Goal: Task Accomplishment & Management: Manage account settings

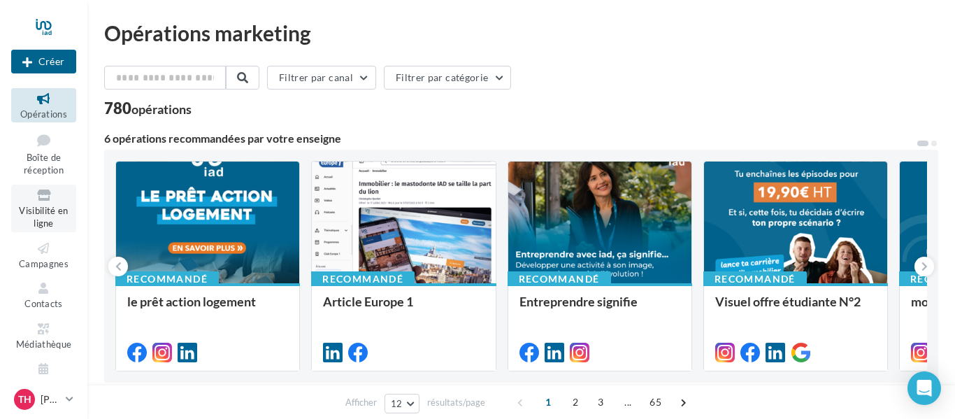
click at [50, 212] on span "Visibilité en ligne" at bounding box center [43, 217] width 49 height 24
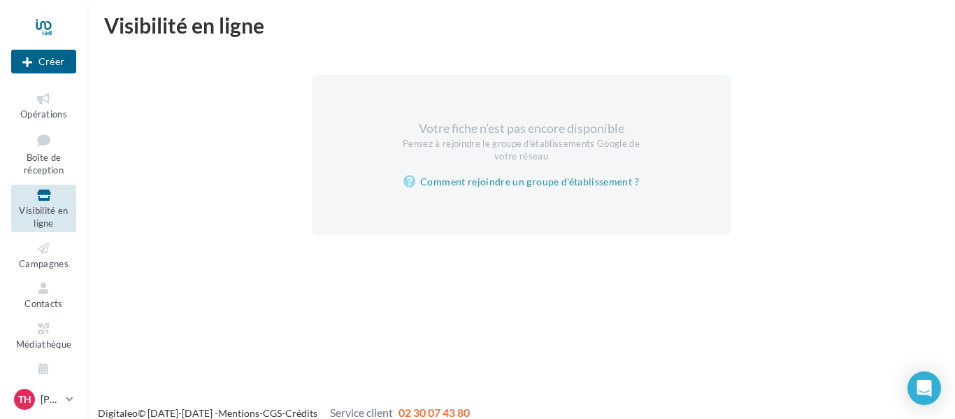
scroll to position [22, 0]
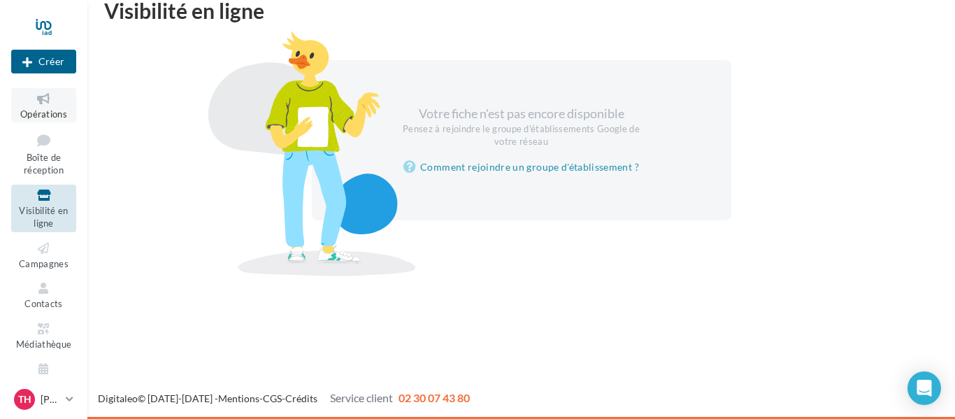
click at [42, 108] on span "Opérations" at bounding box center [43, 113] width 47 height 11
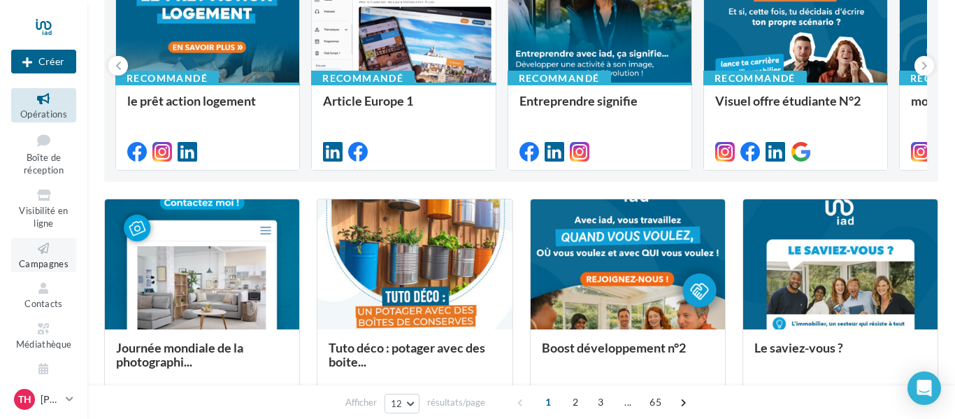
scroll to position [23, 0]
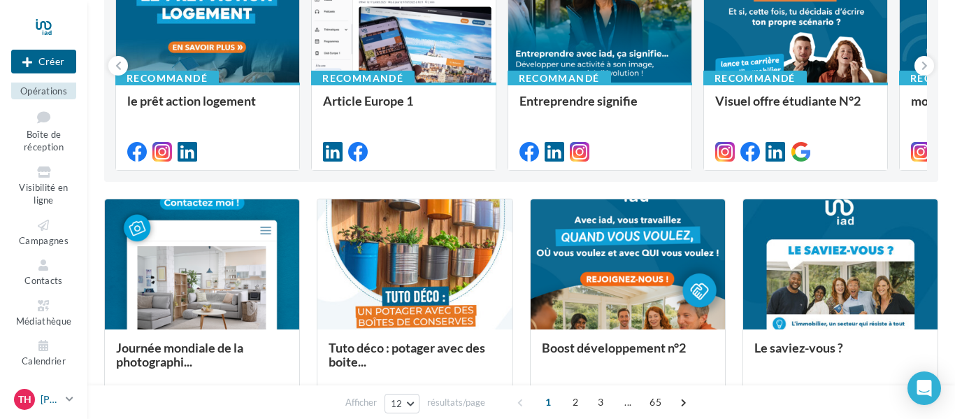
click at [71, 401] on icon at bounding box center [70, 399] width 8 height 12
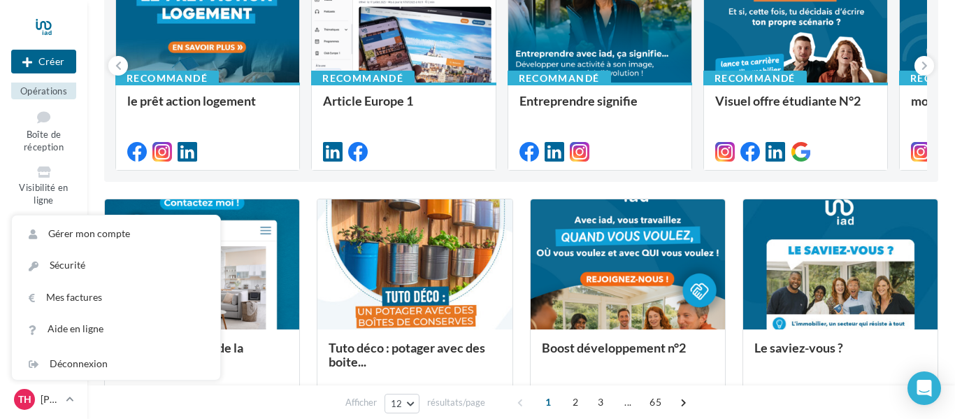
click at [125, 401] on div "Afficher 12 12 24 48 96 résultats/page 1 2 3 ... 65" at bounding box center [521, 402] width 868 height 34
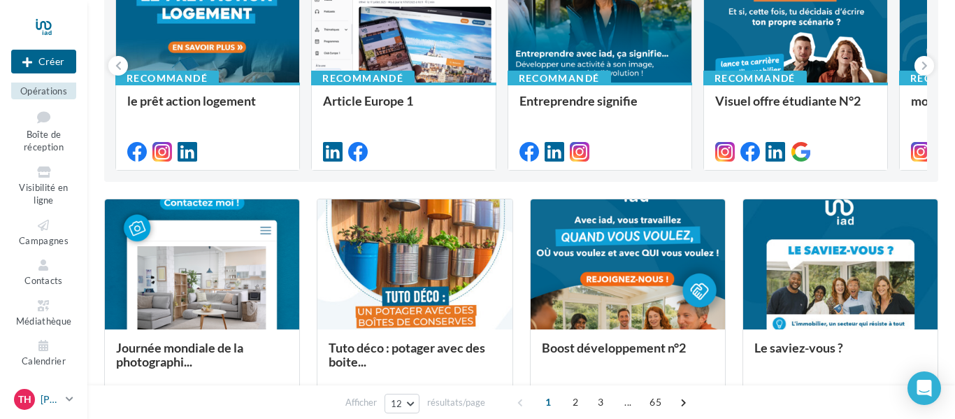
click at [76, 399] on link "TH Thibaud HUET thibaud.huet@iadfrance.fr" at bounding box center [43, 399] width 65 height 27
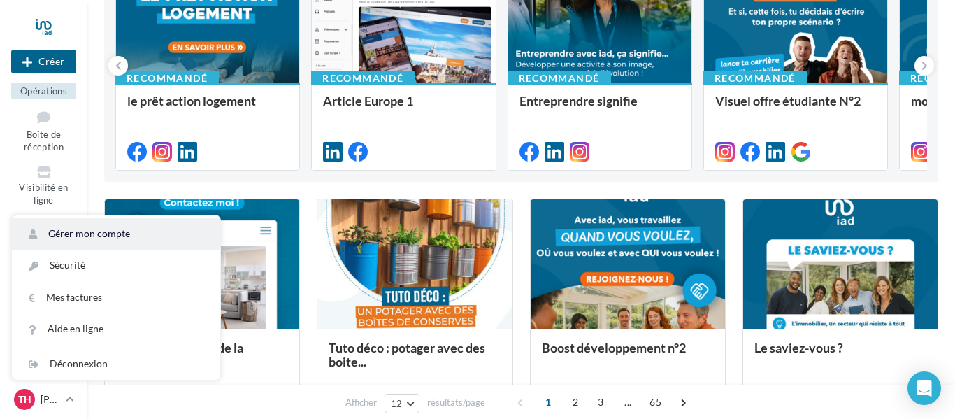
click at [78, 243] on link "Gérer mon compte" at bounding box center [116, 233] width 208 height 31
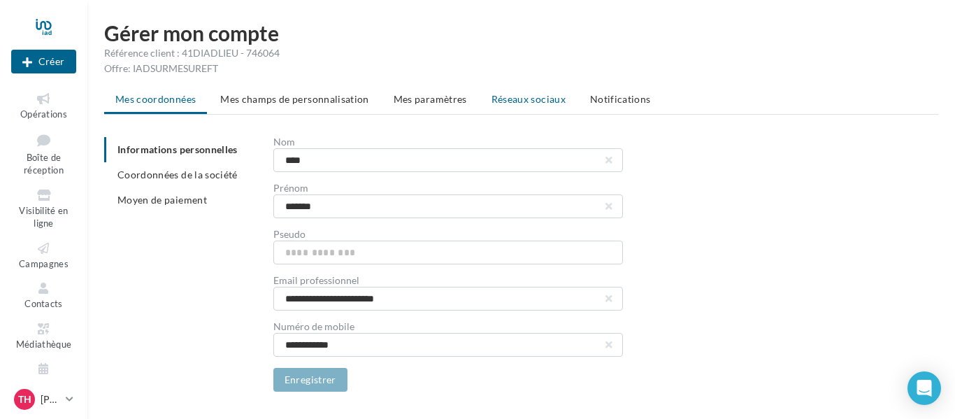
click at [521, 102] on span "Réseaux sociaux" at bounding box center [529, 99] width 74 height 12
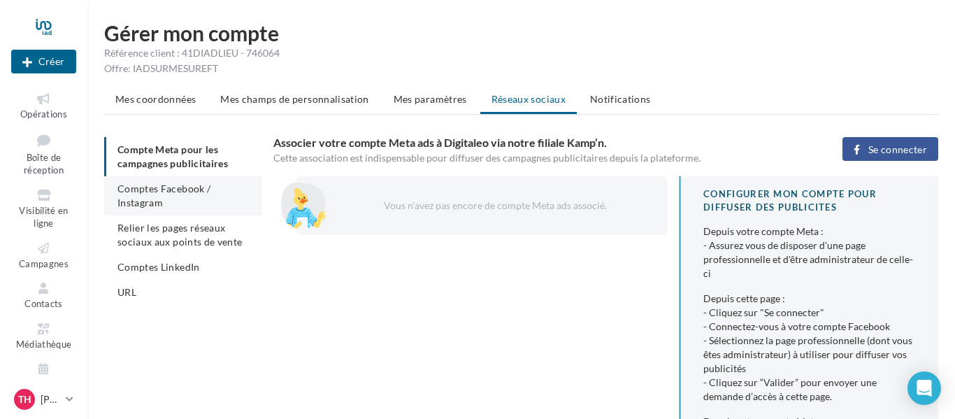
click at [147, 200] on span "Comptes Facebook / Instagram" at bounding box center [163, 195] width 93 height 26
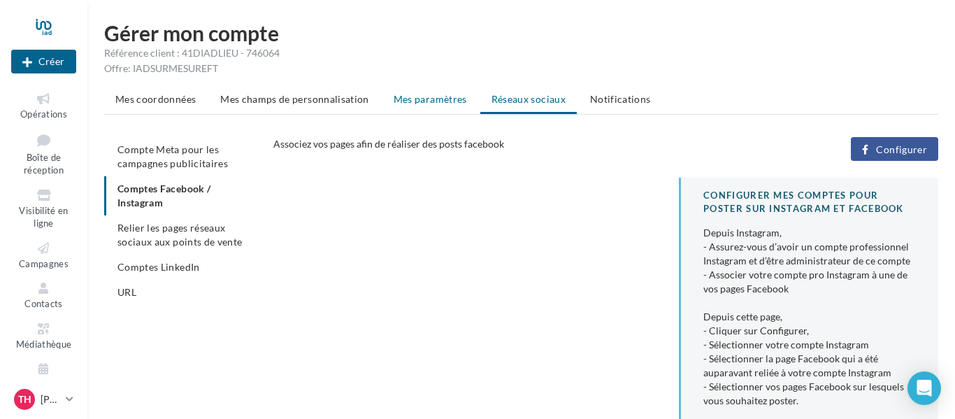
click at [410, 93] on span "Mes paramètres" at bounding box center [430, 99] width 73 height 12
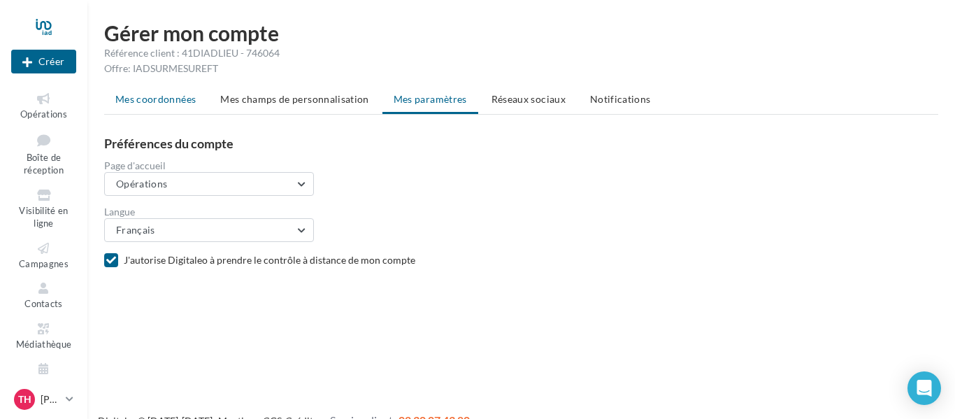
click at [140, 97] on span "Mes coordonnées" at bounding box center [155, 99] width 80 height 12
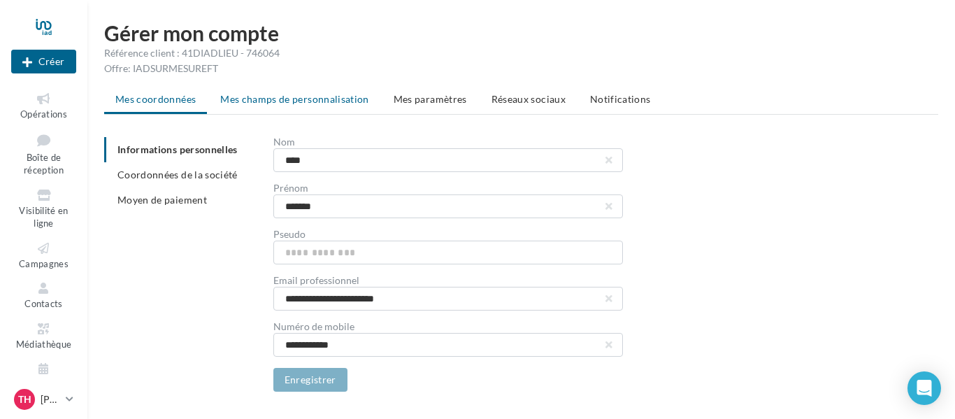
click at [283, 99] on span "Mes champs de personnalisation" at bounding box center [294, 99] width 149 height 12
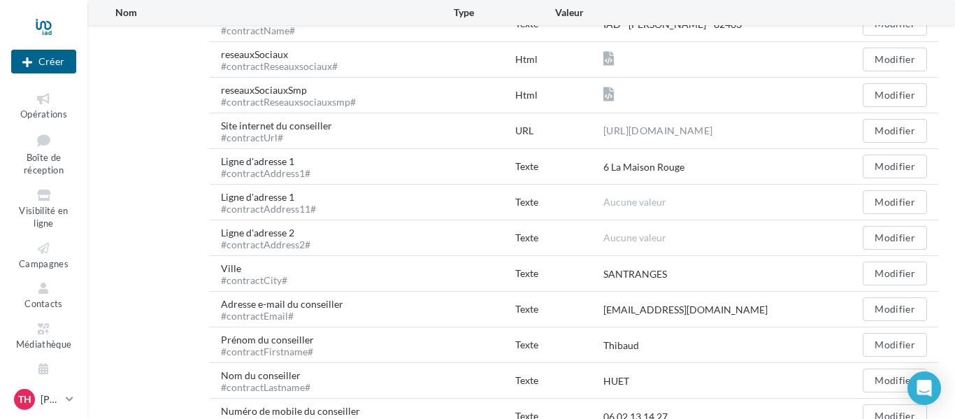
scroll to position [69, 0]
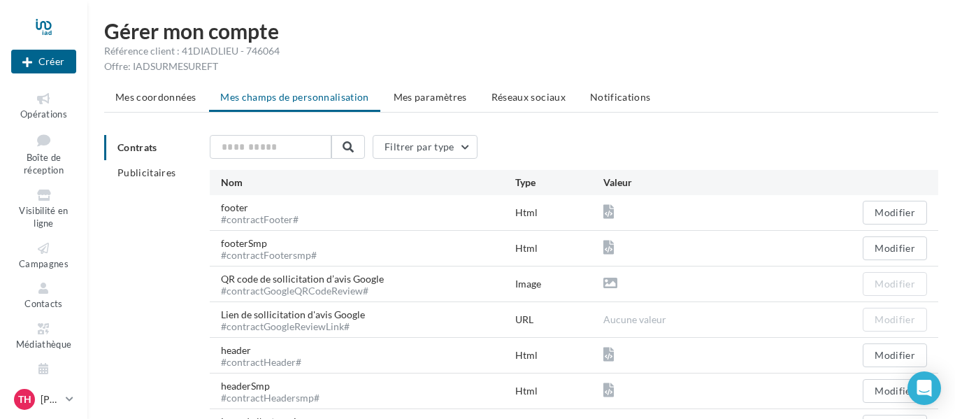
scroll to position [0, 0]
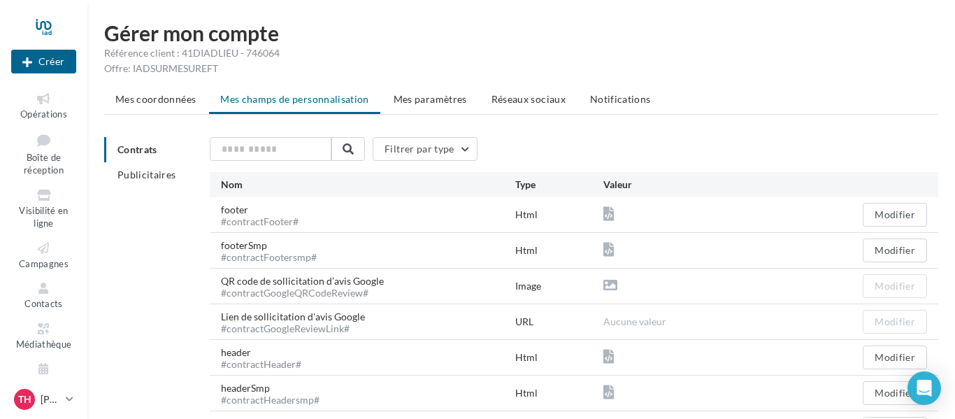
click at [342, 71] on div "Offre: IADSURMESUREFT" at bounding box center [521, 69] width 834 height 14
click at [715, 56] on div "Référence client : 41DIADLIEU - 746064" at bounding box center [521, 53] width 834 height 14
click at [808, 65] on div "Offre: IADSURMESUREFT" at bounding box center [521, 69] width 834 height 14
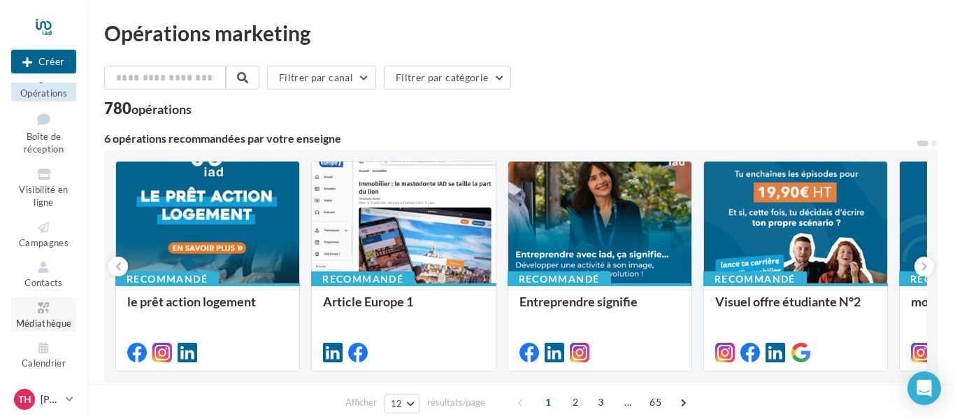
scroll to position [22, 0]
click at [70, 399] on icon at bounding box center [70, 399] width 8 height 12
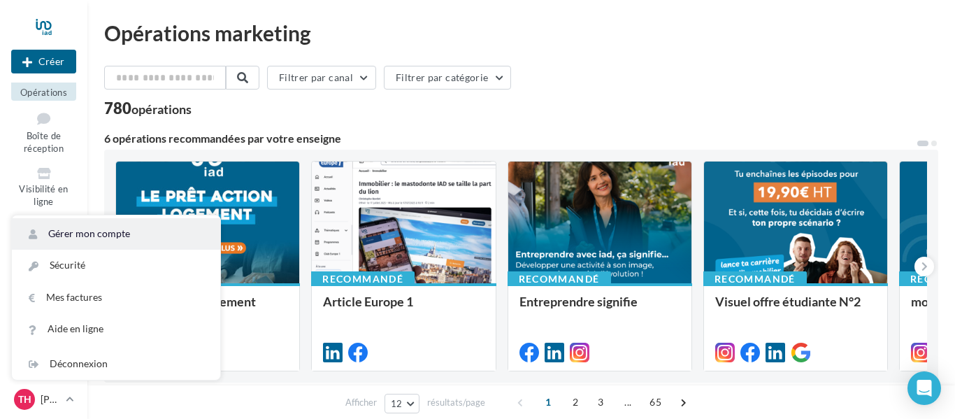
click at [74, 243] on link "Gérer mon compte" at bounding box center [116, 233] width 208 height 31
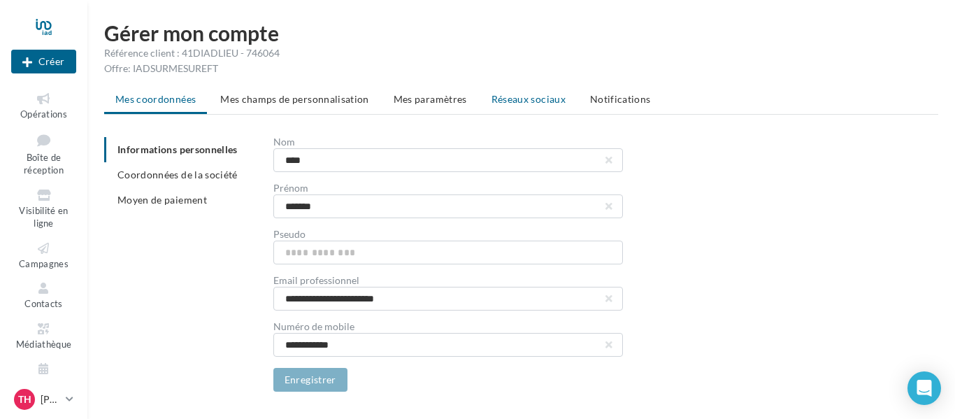
click at [515, 103] on span "Réseaux sociaux" at bounding box center [529, 99] width 74 height 12
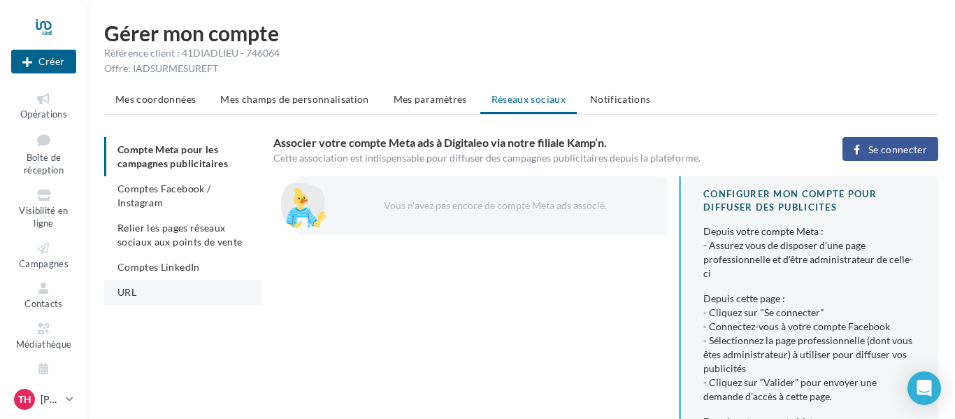
click at [143, 285] on li "URL" at bounding box center [183, 292] width 158 height 25
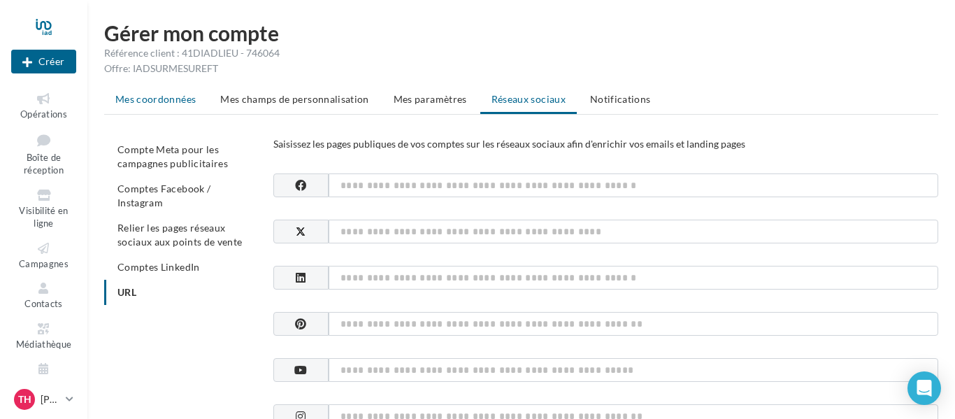
click at [168, 104] on span "Mes coordonnées" at bounding box center [155, 99] width 80 height 12
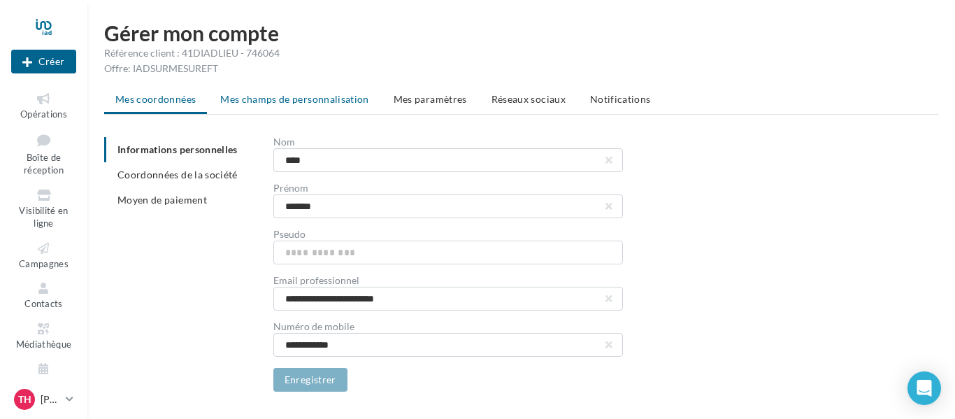
click at [266, 103] on span "Mes champs de personnalisation" at bounding box center [294, 99] width 149 height 12
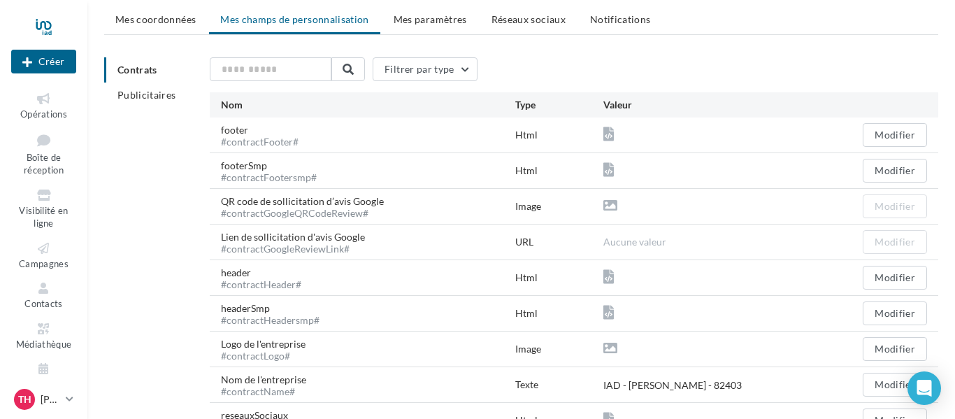
scroll to position [98, 0]
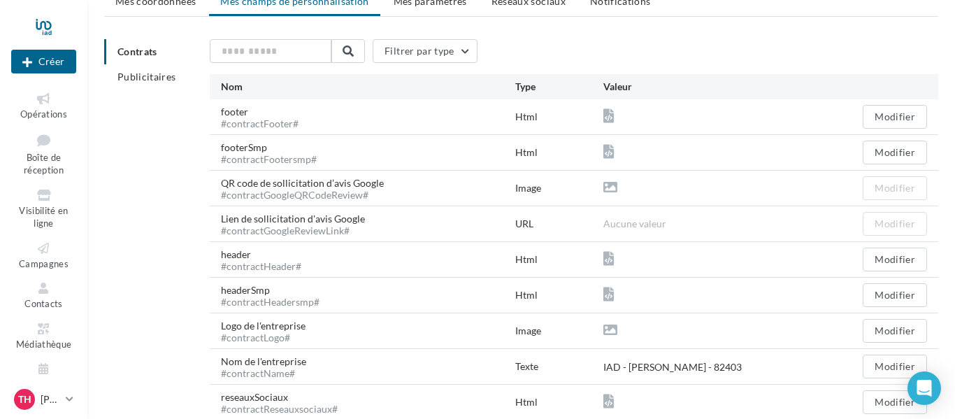
drag, startPoint x: 669, startPoint y: 231, endPoint x: 715, endPoint y: 223, distance: 46.8
click at [673, 231] on div "Lien de sollicitation d'avis Google #contractGoogleReviewLink# URL Aucune valeu…" at bounding box center [574, 223] width 729 height 35
click at [508, 222] on div "Lien de sollicitation d'avis Google #contractGoogleReviewLink#" at bounding box center [368, 224] width 294 height 24
drag, startPoint x: 547, startPoint y: 220, endPoint x: 530, endPoint y: 218, distance: 17.6
click at [545, 220] on div "URL" at bounding box center [559, 224] width 88 height 14
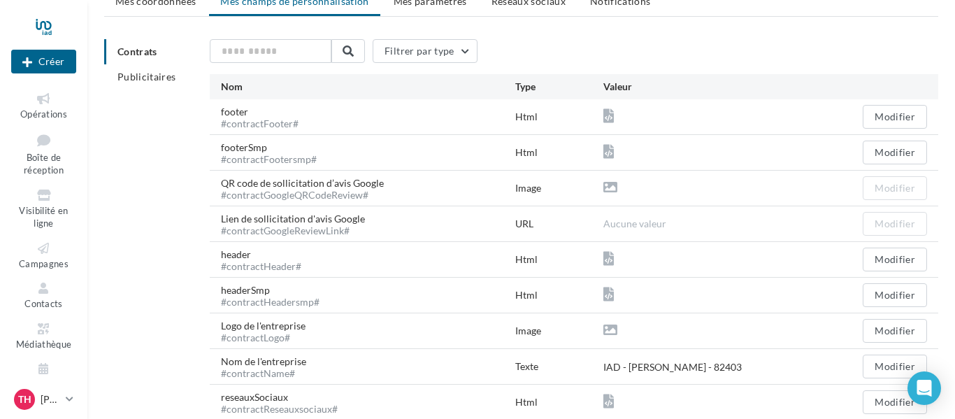
click at [274, 229] on div "#contractGoogleReviewLink#" at bounding box center [293, 231] width 144 height 10
